Goal: Check status: Check status

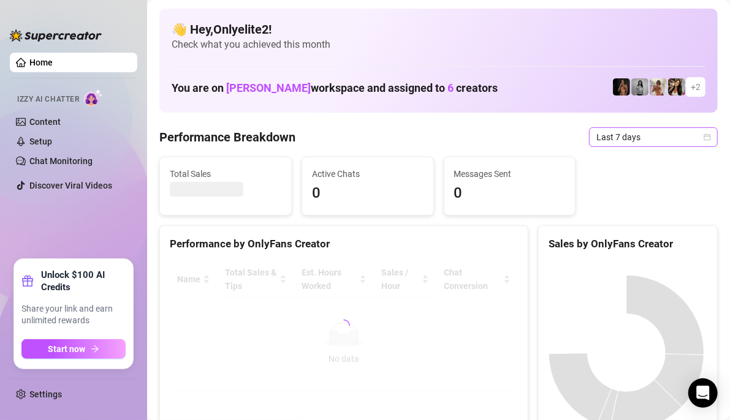
click at [681, 135] on span "Last 7 days" at bounding box center [653, 137] width 114 height 18
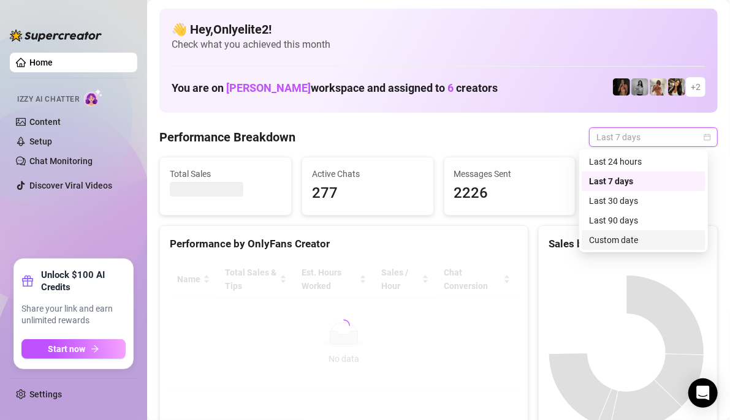
click at [635, 236] on div "Custom date" at bounding box center [643, 239] width 109 height 13
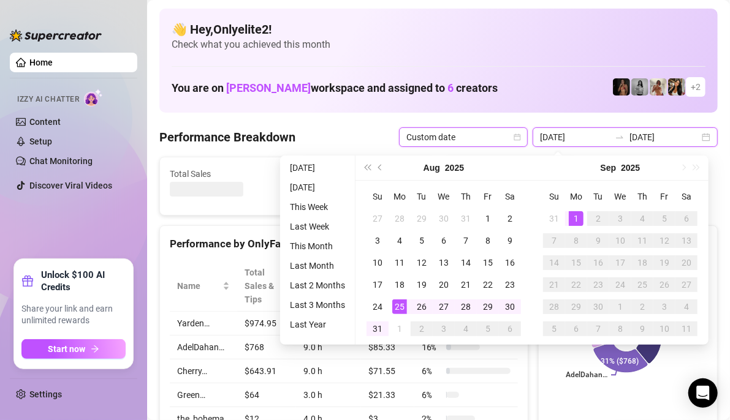
click at [570, 136] on input "[DATE]" at bounding box center [575, 137] width 70 height 13
type input "[DATE]"
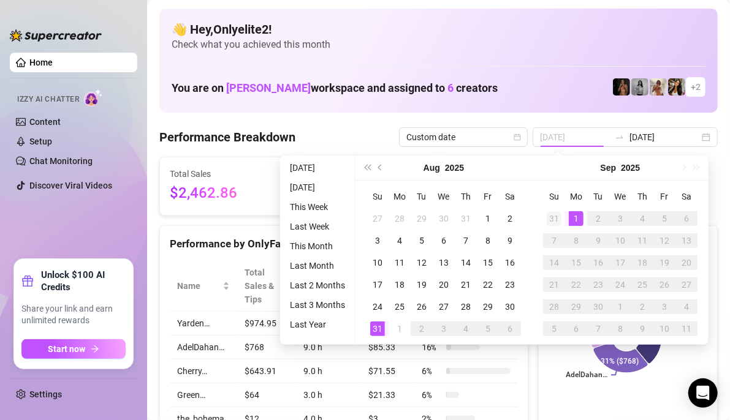
click at [551, 216] on div "31" at bounding box center [554, 218] width 15 height 15
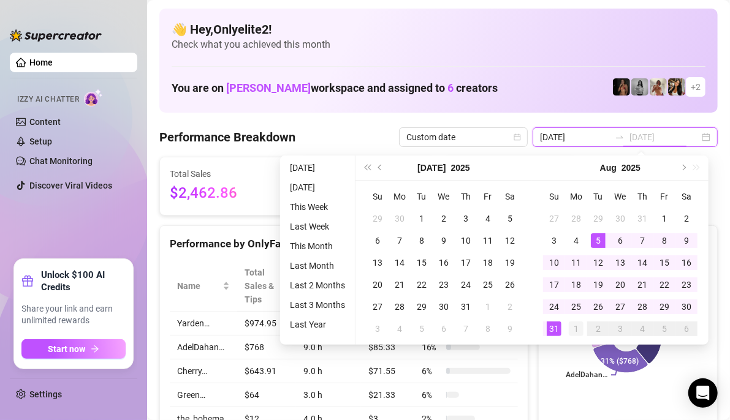
type input "[DATE]"
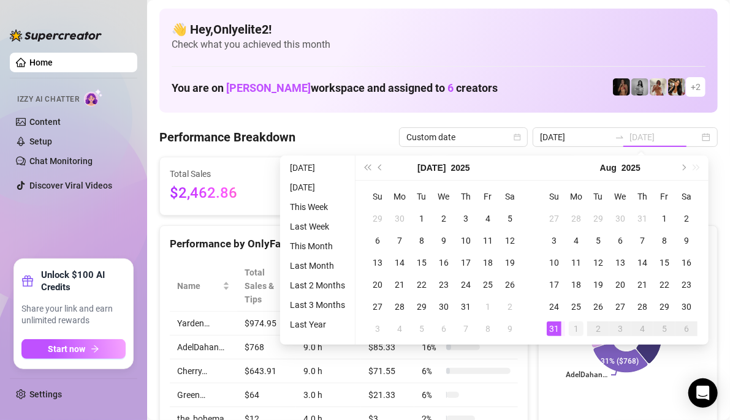
click at [572, 333] on div "1" at bounding box center [576, 329] width 15 height 15
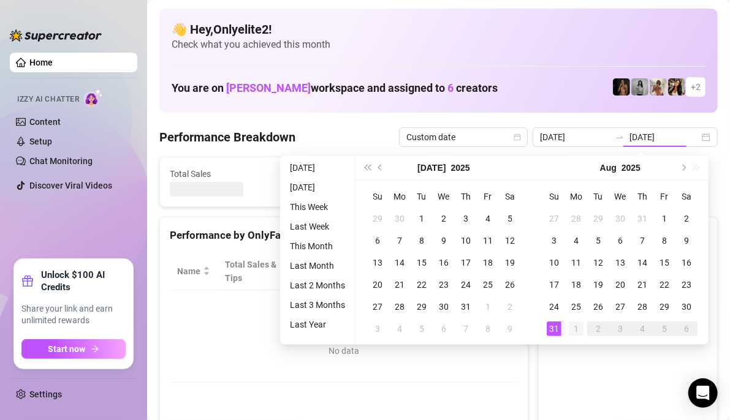
type input "[DATE]"
